Goal: Check status: Check status

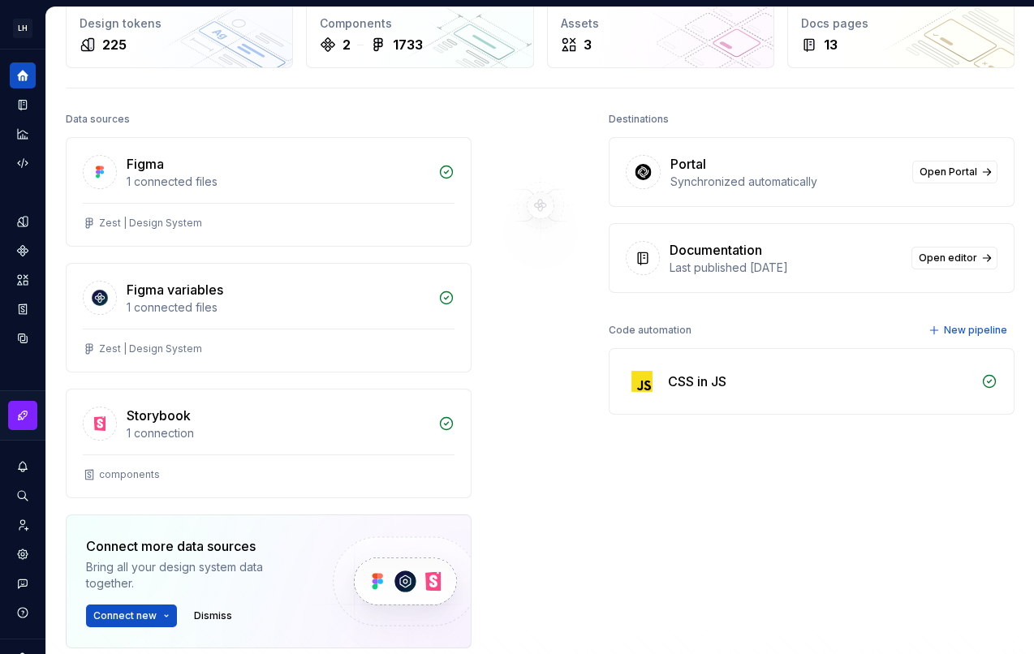
scroll to position [69, 0]
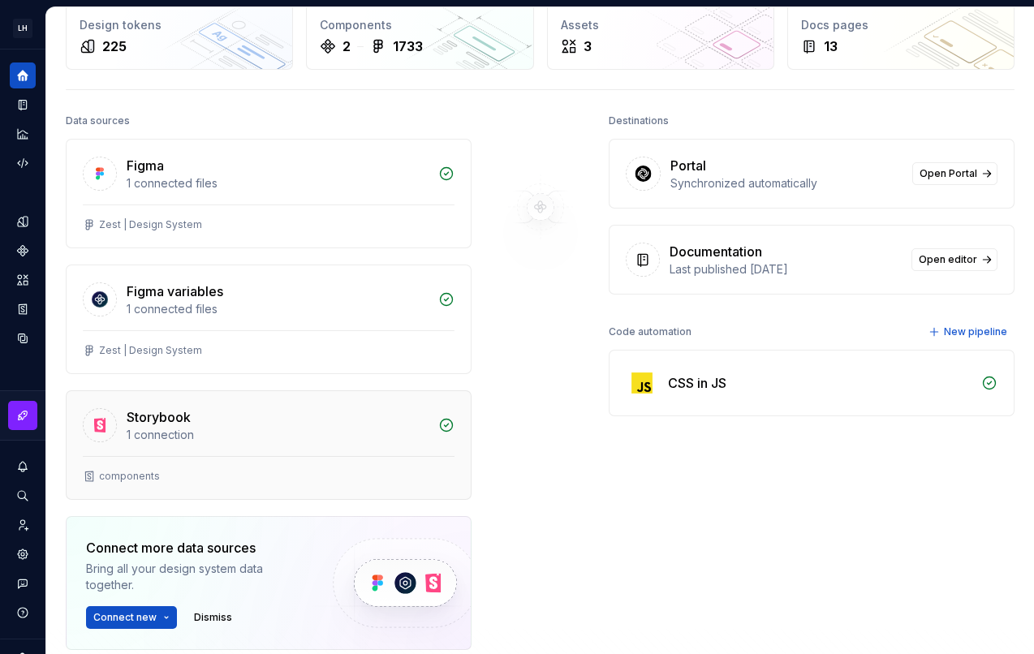
click at [294, 421] on div "Storybook" at bounding box center [278, 416] width 302 height 19
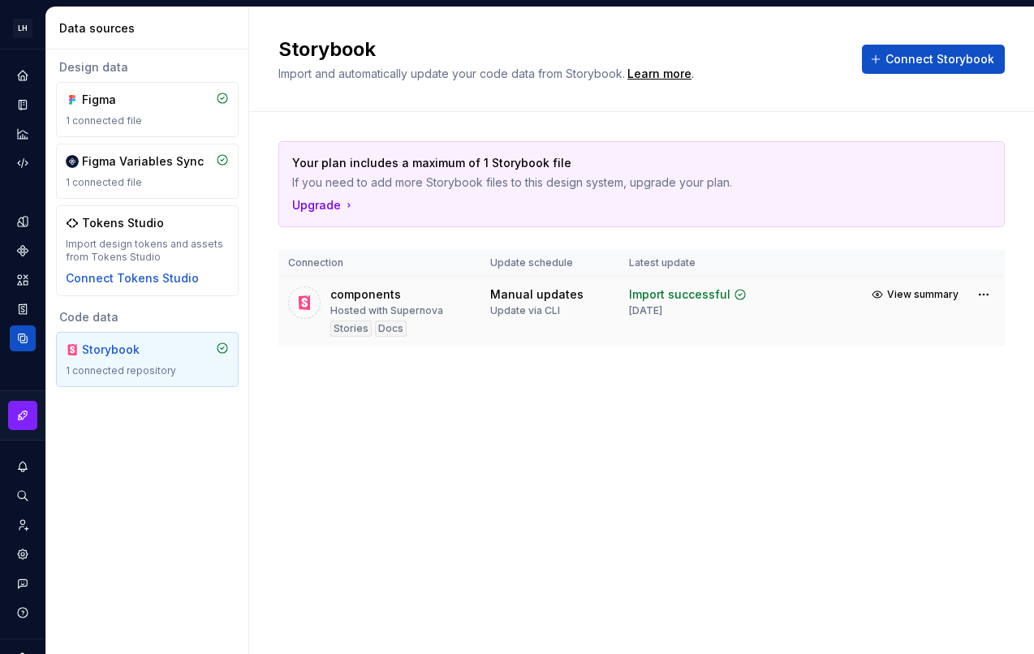
drag, startPoint x: 630, startPoint y: 312, endPoint x: 693, endPoint y: 310, distance: 63.3
click at [693, 310] on div "Import successful [DATE]" at bounding box center [688, 301] width 118 height 31
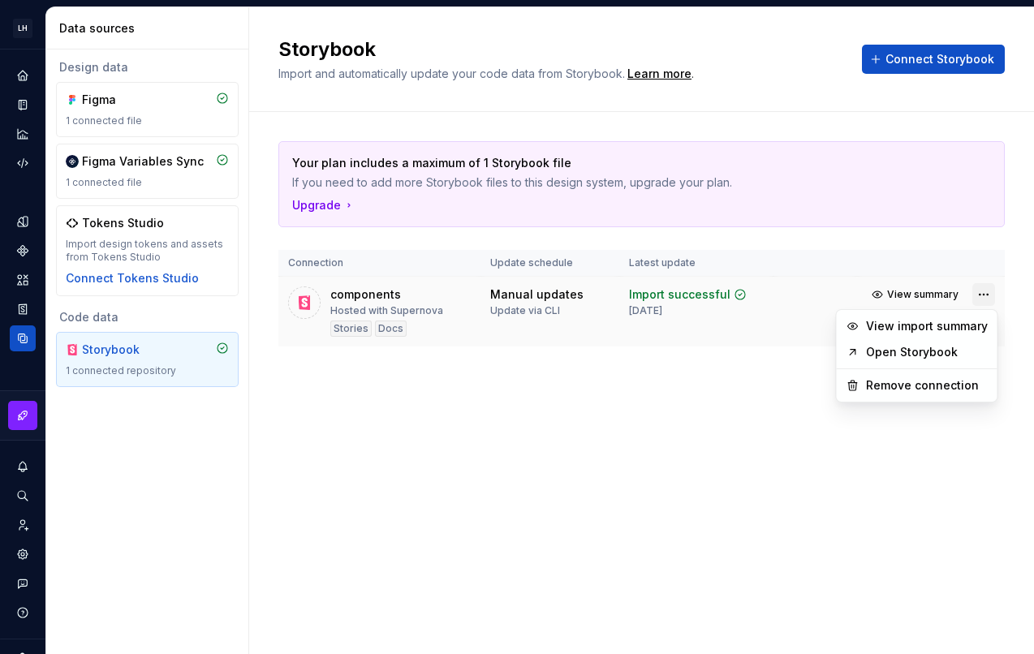
click at [983, 296] on html "LH Zest JM Design system data Data sources Design data Figma 1 connected file F…" at bounding box center [517, 327] width 1034 height 654
click at [892, 353] on link "Open Storybook" at bounding box center [927, 352] width 122 height 16
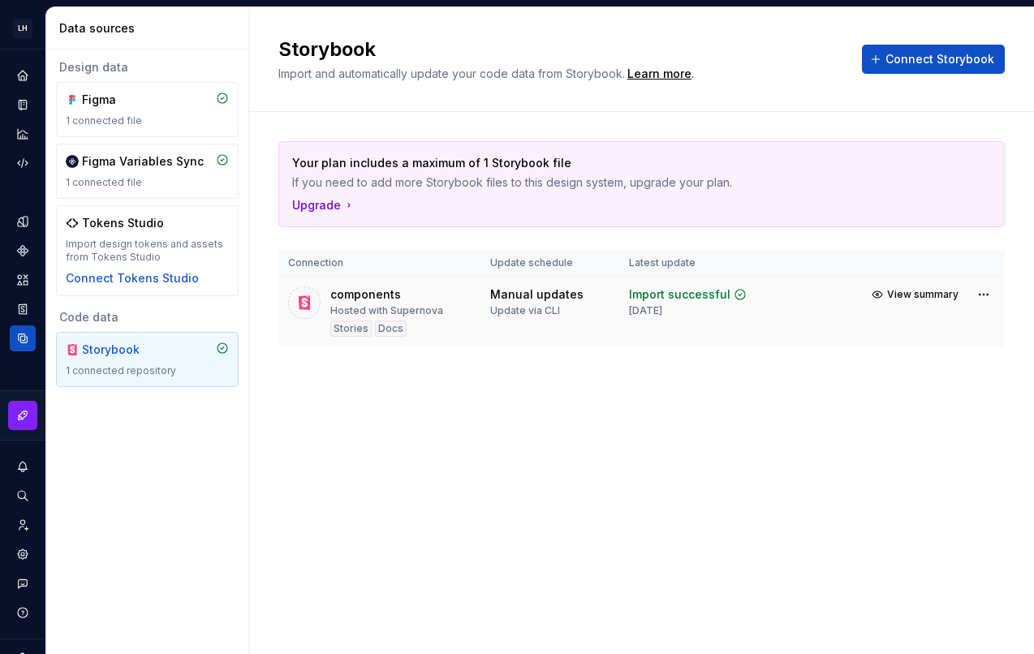
click at [651, 316] on div "[DATE]" at bounding box center [645, 310] width 33 height 13
drag, startPoint x: 564, startPoint y: 313, endPoint x: 473, endPoint y: 292, distance: 93.3
click at [473, 292] on tr "components Hosted with Supernova Stories Docs Manual updates Update via CLI Imp…" at bounding box center [641, 312] width 726 height 71
click at [980, 292] on html "LH Zest JM Design system data Data sources Design data Figma 1 connected file F…" at bounding box center [517, 327] width 1034 height 654
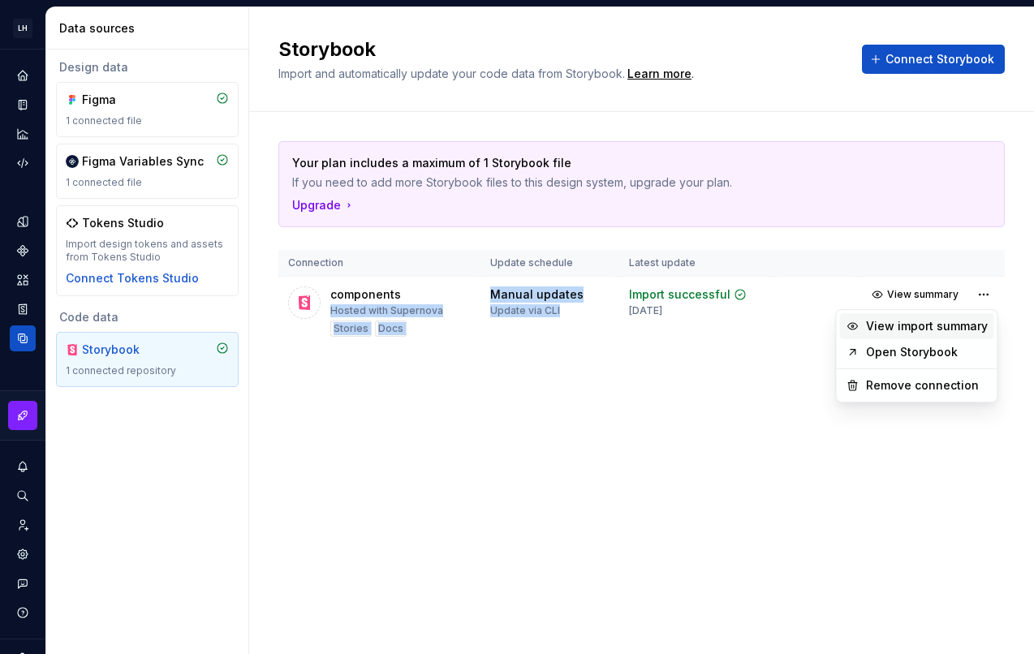
click at [961, 329] on div "View import summary" at bounding box center [927, 326] width 122 height 16
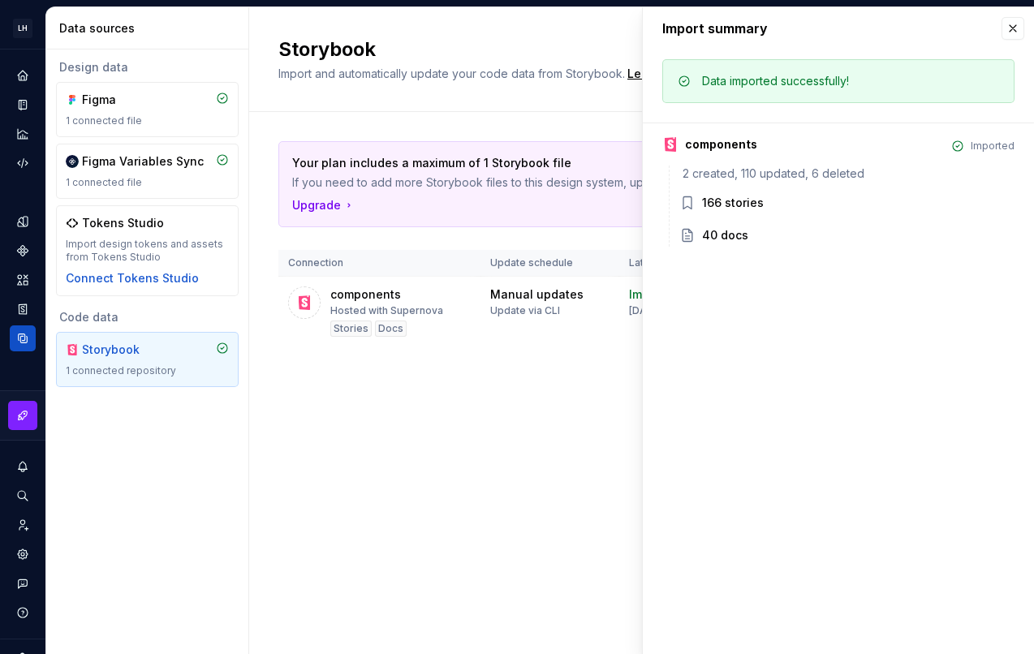
click at [768, 74] on div "Data imported successfully!" at bounding box center [775, 81] width 147 height 16
click at [1013, 24] on button "button" at bounding box center [1012, 28] width 23 height 23
